Goal: Find specific page/section: Find specific page/section

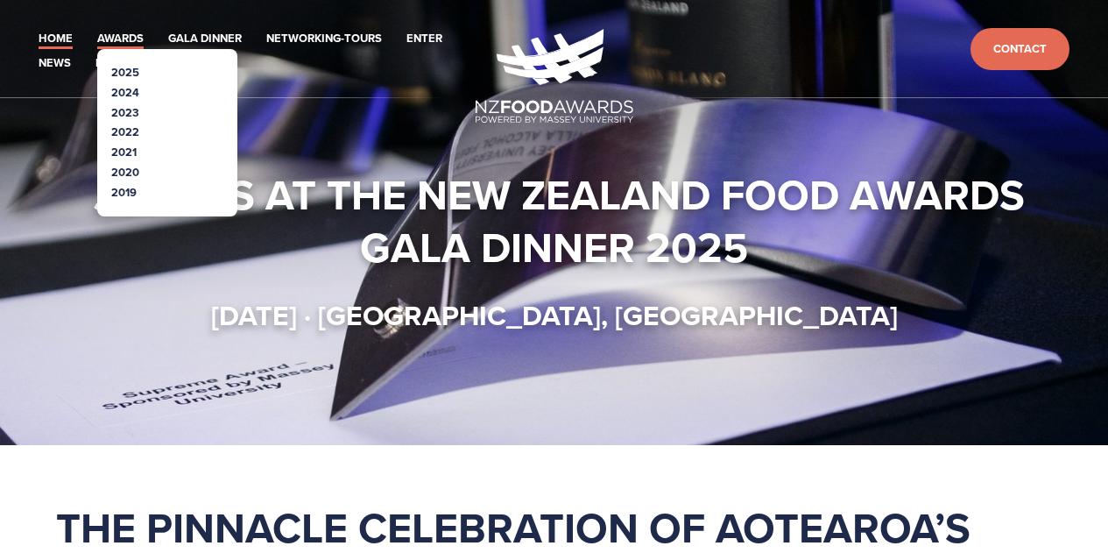
click at [123, 39] on link "Awards" at bounding box center [120, 39] width 46 height 20
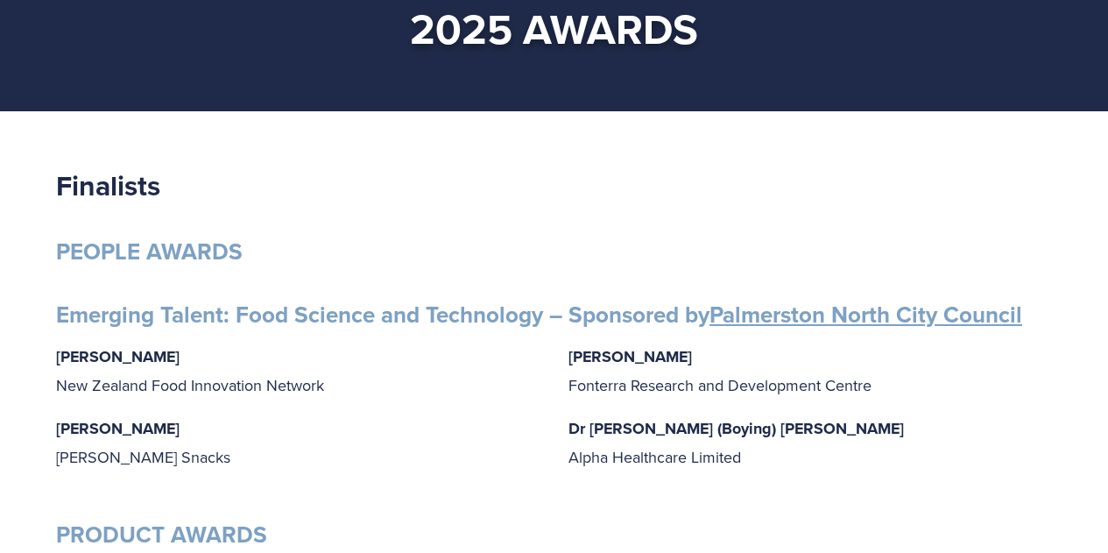
scroll to position [350, 0]
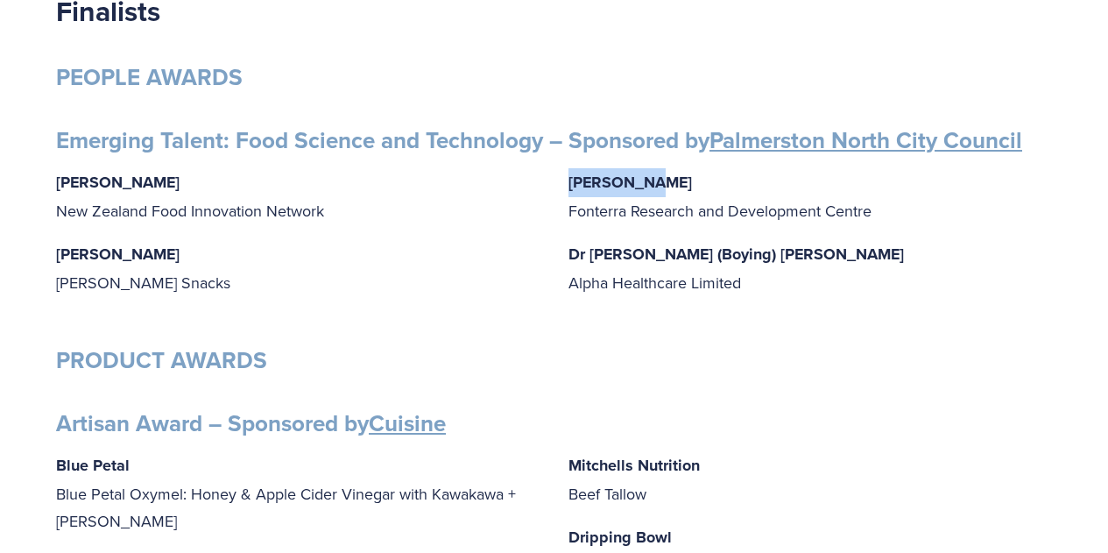
drag, startPoint x: 569, startPoint y: 183, endPoint x: 661, endPoint y: 188, distance: 92.1
click at [661, 188] on p "[PERSON_NAME] Research and [GEOGRAPHIC_DATA]" at bounding box center [811, 196] width 484 height 56
click at [638, 202] on p "[PERSON_NAME] Research and [GEOGRAPHIC_DATA]" at bounding box center [811, 196] width 484 height 56
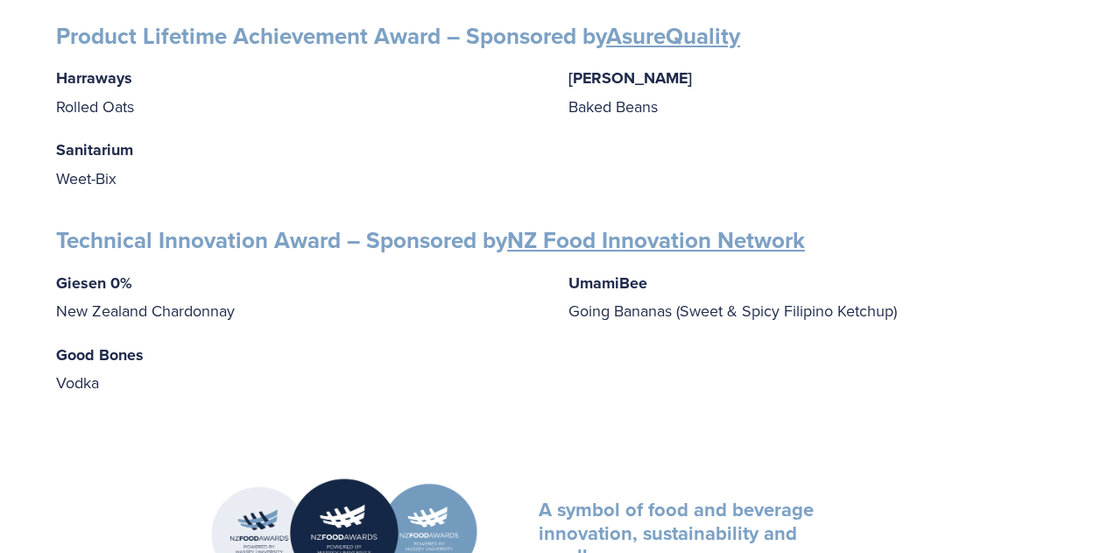
scroll to position [3329, 0]
